Goal: Navigation & Orientation: Find specific page/section

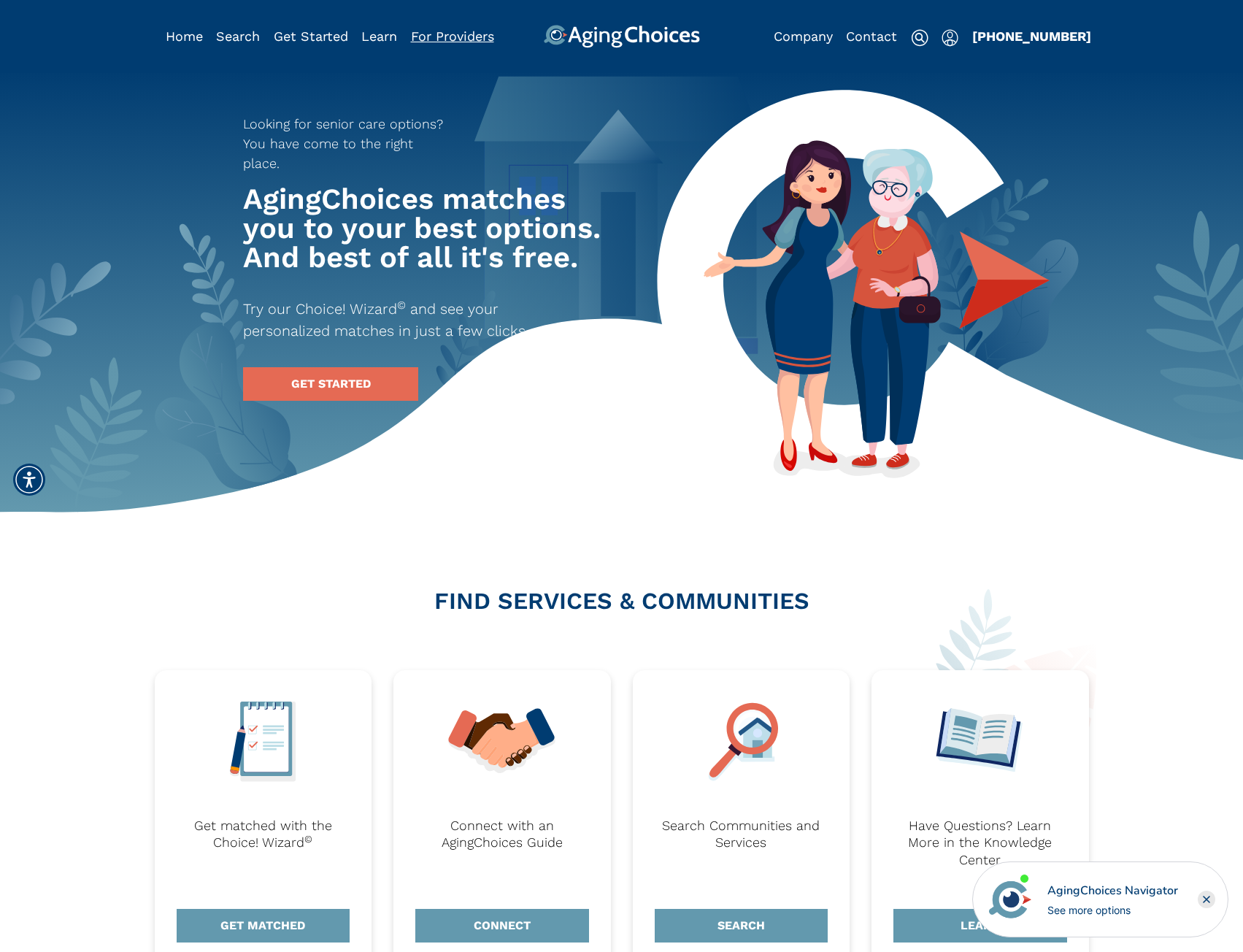
click at [428, 33] on link "For Providers" at bounding box center [452, 36] width 83 height 16
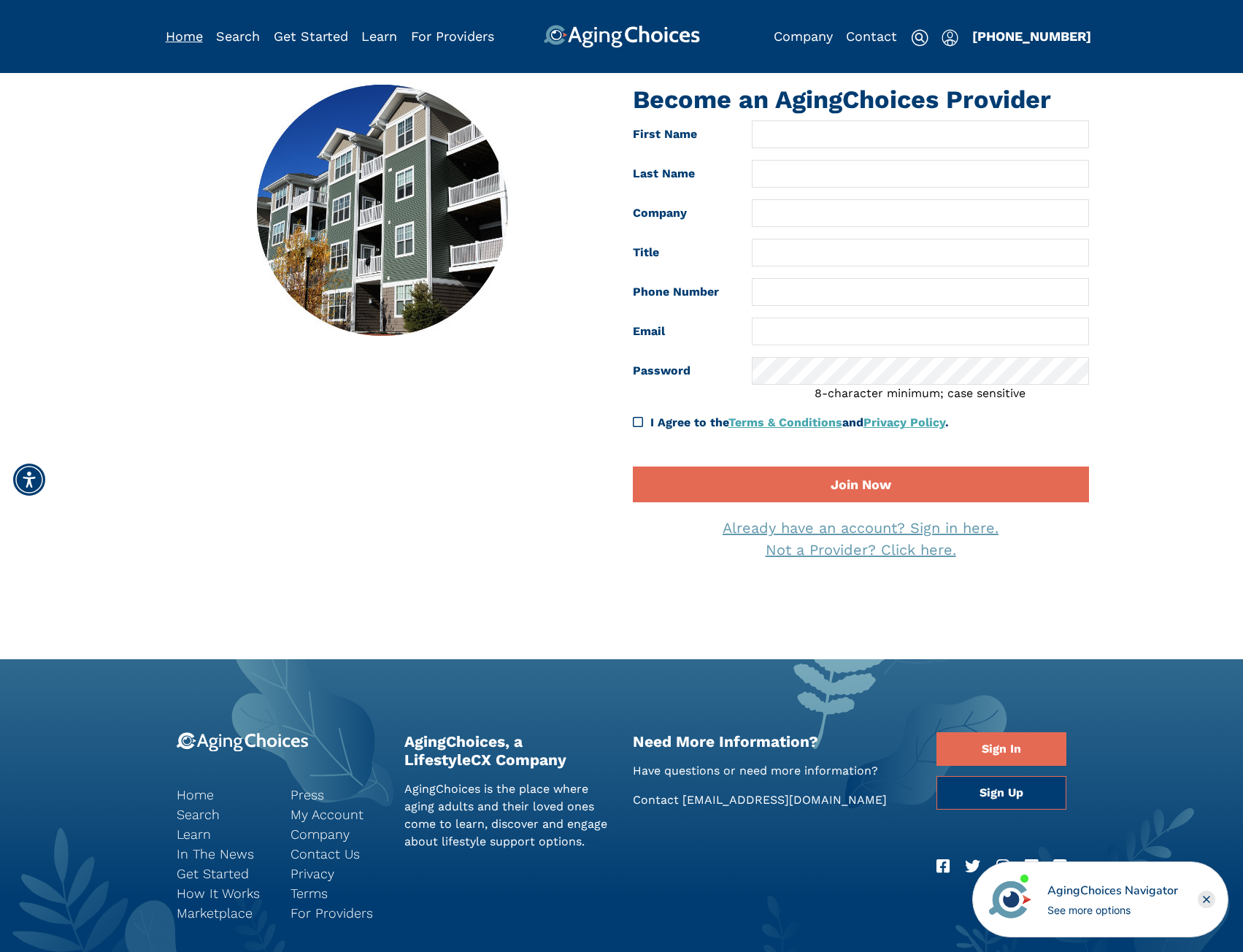
click at [179, 41] on link "Home" at bounding box center [183, 36] width 37 height 16
